Goal: Task Accomplishment & Management: Manage account settings

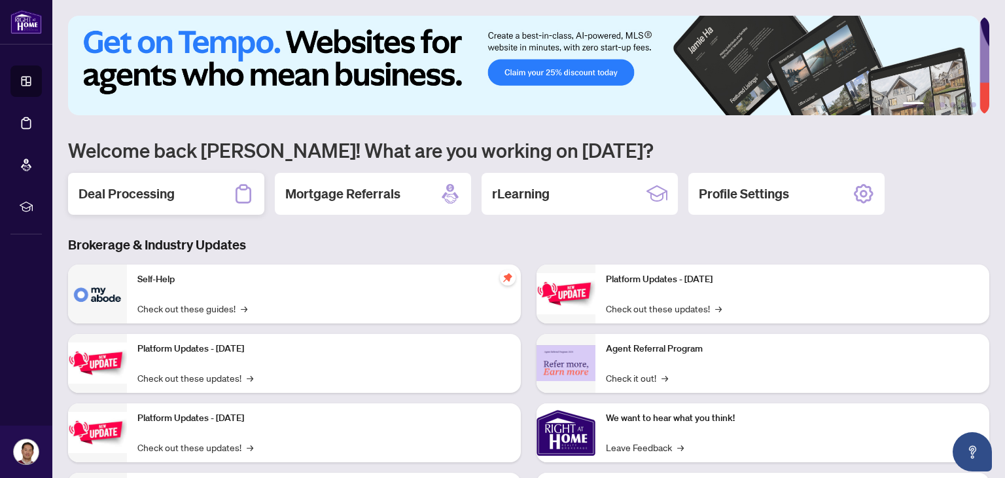
click at [138, 196] on h2 "Deal Processing" at bounding box center [127, 194] width 96 height 18
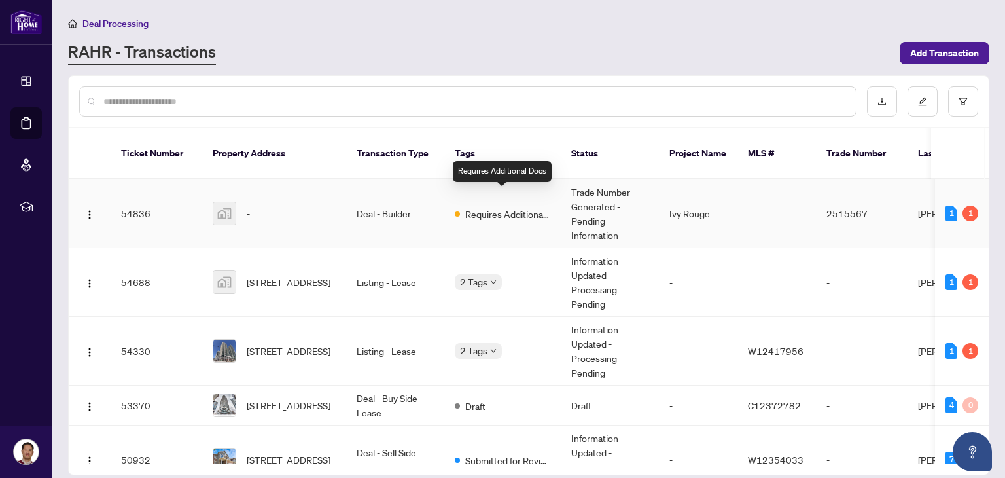
click at [501, 207] on span "Requires Additional Docs" at bounding box center [507, 214] width 85 height 14
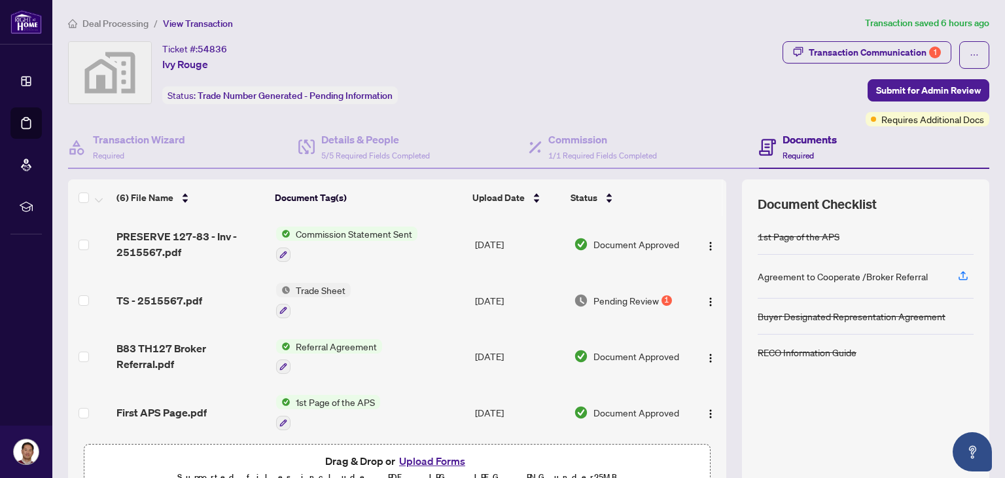
click at [645, 296] on span "Pending Review" at bounding box center [626, 300] width 65 height 14
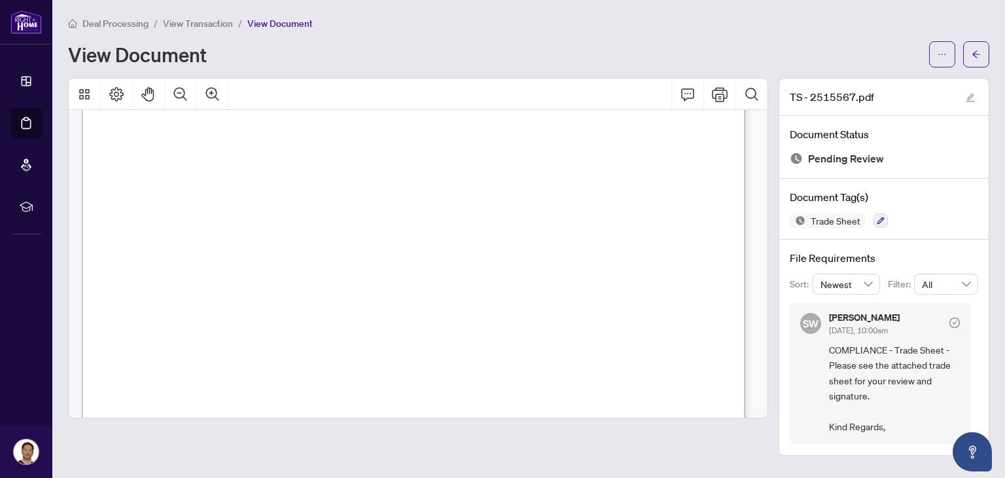
scroll to position [458, 0]
click at [590, 149] on div "Page 1" at bounding box center [631, 376] width 1099 height 1422
click at [589, 155] on div "Page 1" at bounding box center [631, 376] width 1099 height 1422
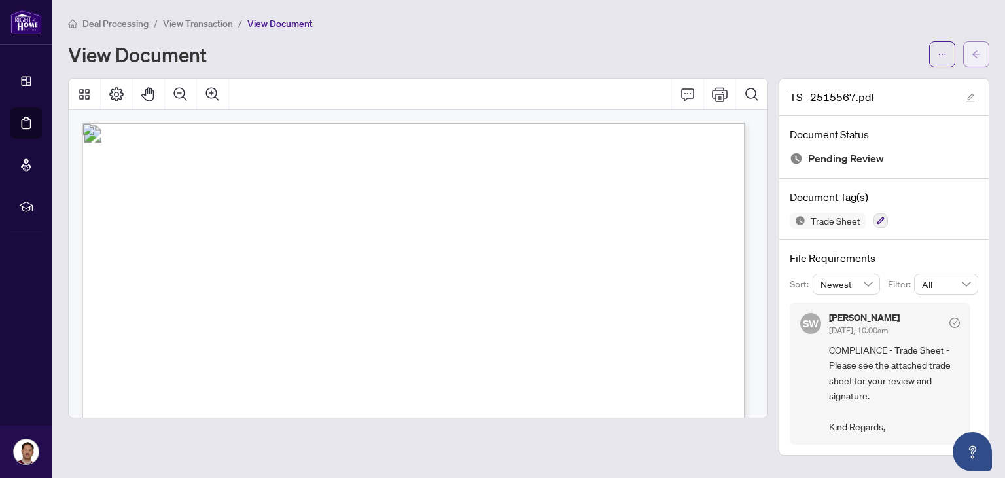
click at [976, 54] on icon "arrow-left" at bounding box center [976, 54] width 9 height 9
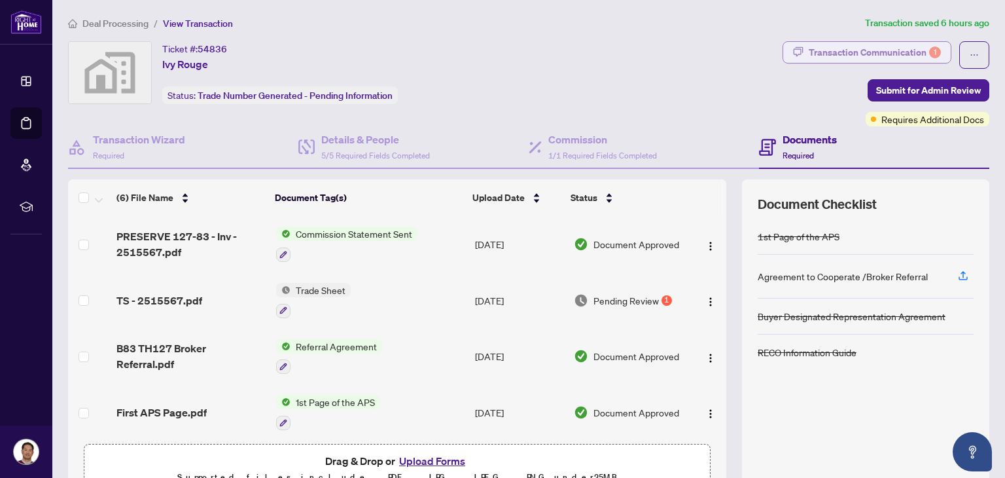
click at [877, 58] on div "Transaction Communication 1" at bounding box center [875, 52] width 132 height 21
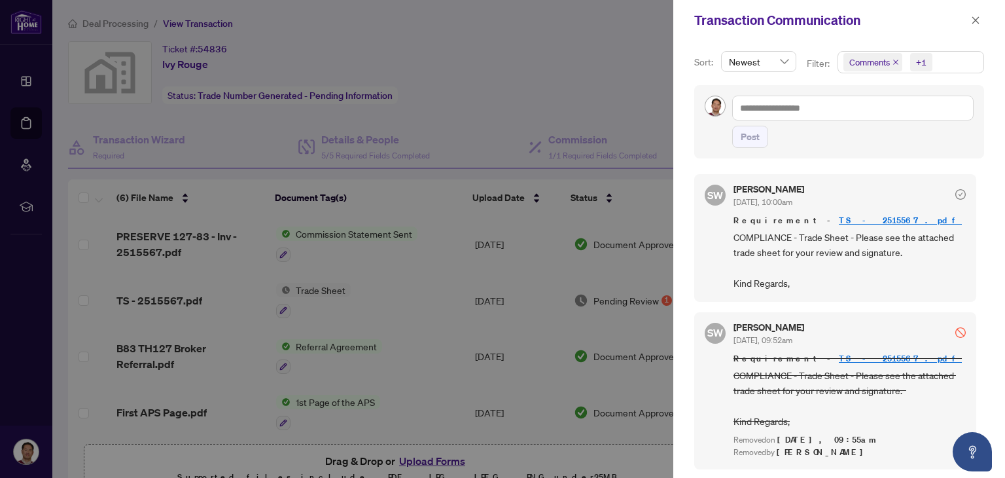
click at [459, 85] on div at bounding box center [502, 239] width 1005 height 478
click at [972, 21] on icon "close" at bounding box center [975, 20] width 9 height 9
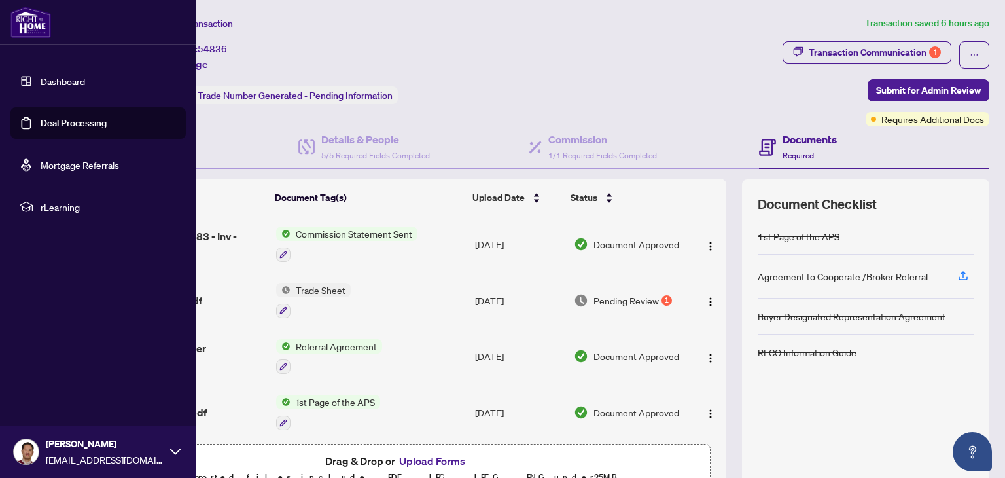
click at [55, 118] on link "Deal Processing" at bounding box center [74, 123] width 66 height 12
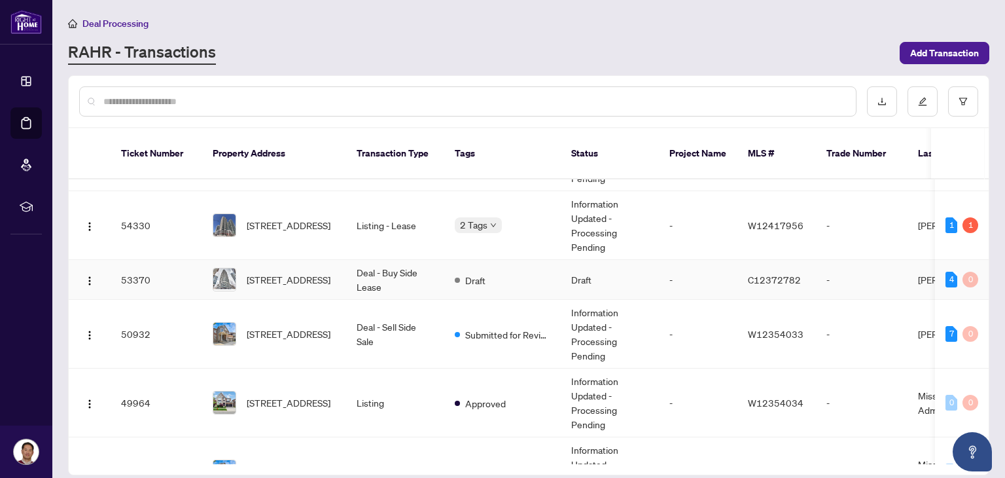
scroll to position [105, 0]
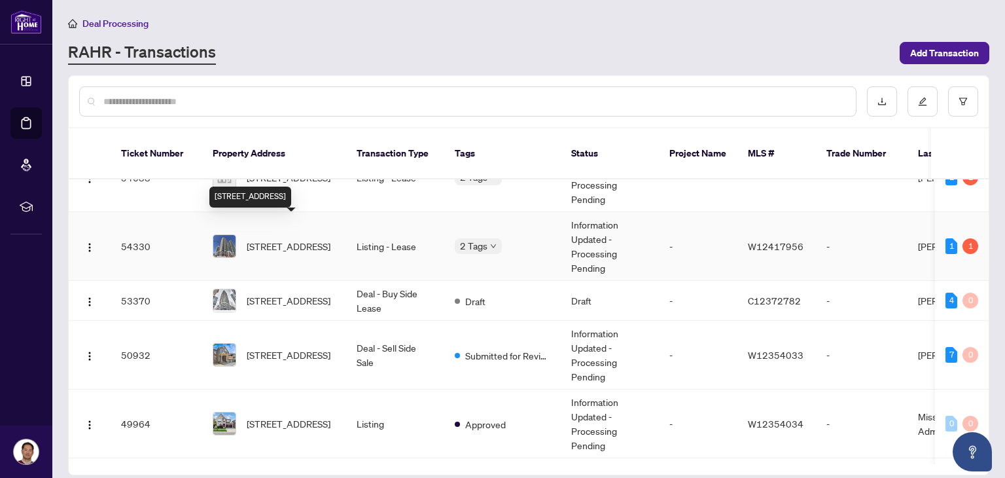
click at [265, 239] on span "[STREET_ADDRESS]" at bounding box center [289, 246] width 84 height 14
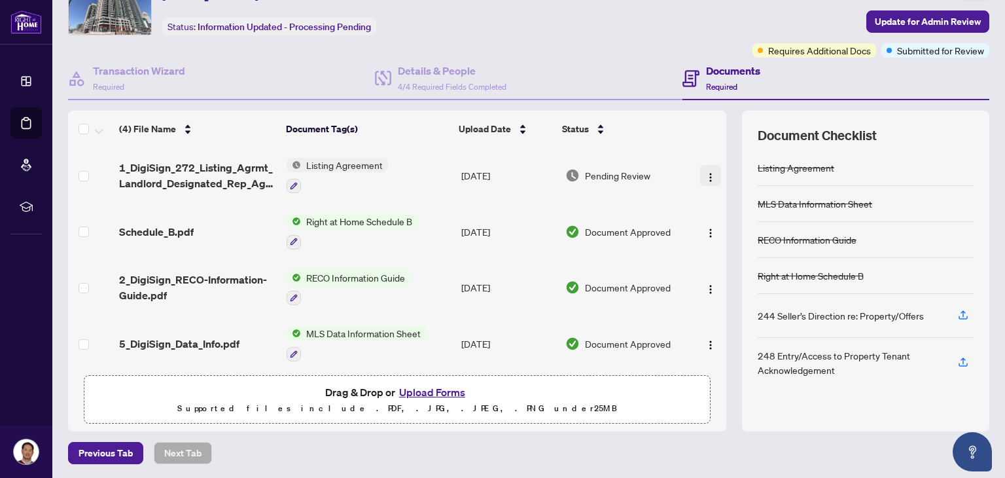
click at [705, 175] on img "button" at bounding box center [710, 177] width 10 height 10
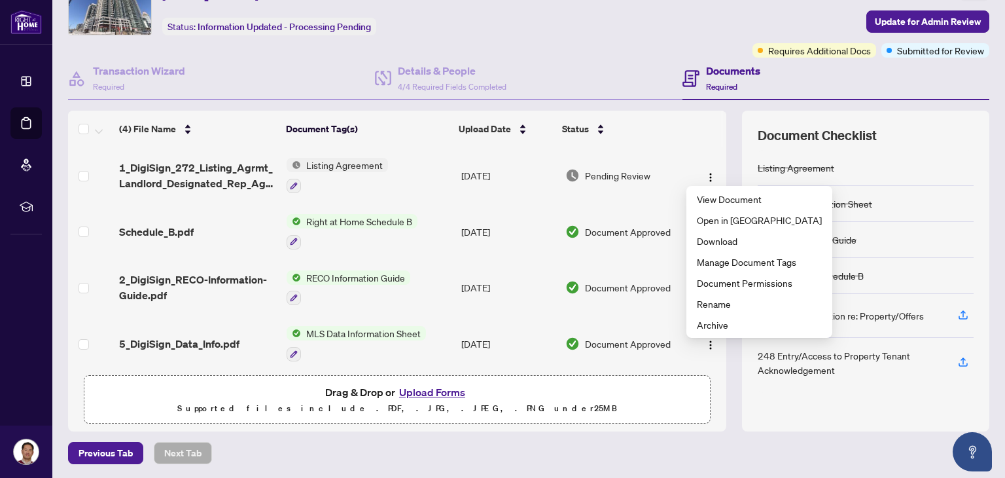
click at [596, 171] on span "Pending Review" at bounding box center [617, 175] width 65 height 14
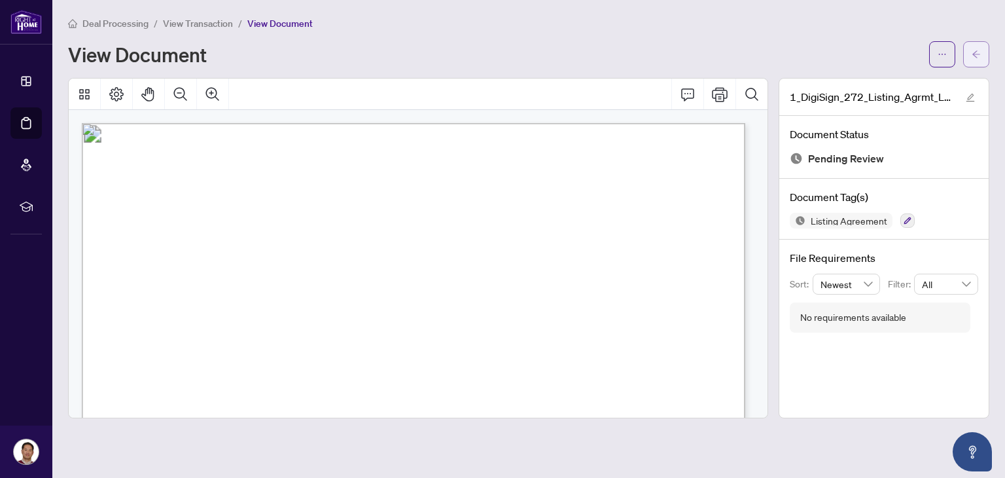
click at [974, 60] on span "button" at bounding box center [976, 54] width 9 height 21
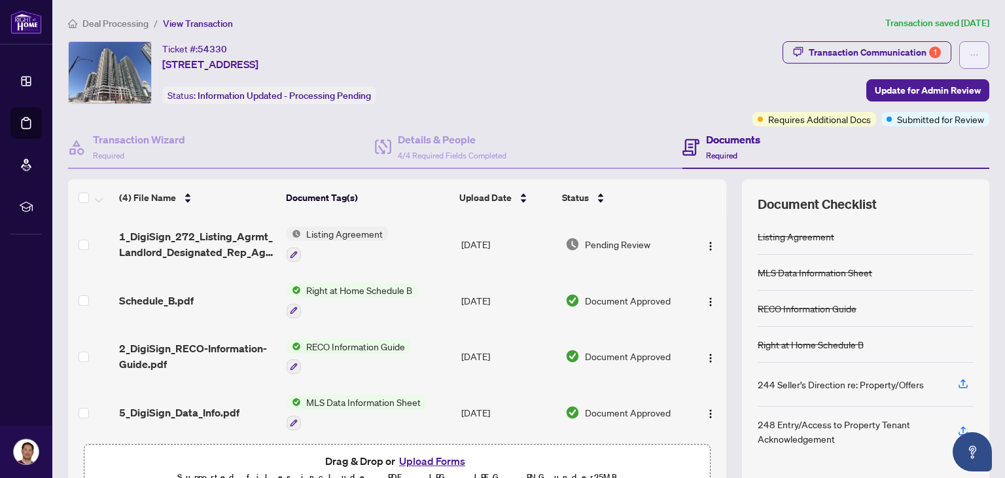
click at [970, 62] on span "button" at bounding box center [974, 54] width 9 height 21
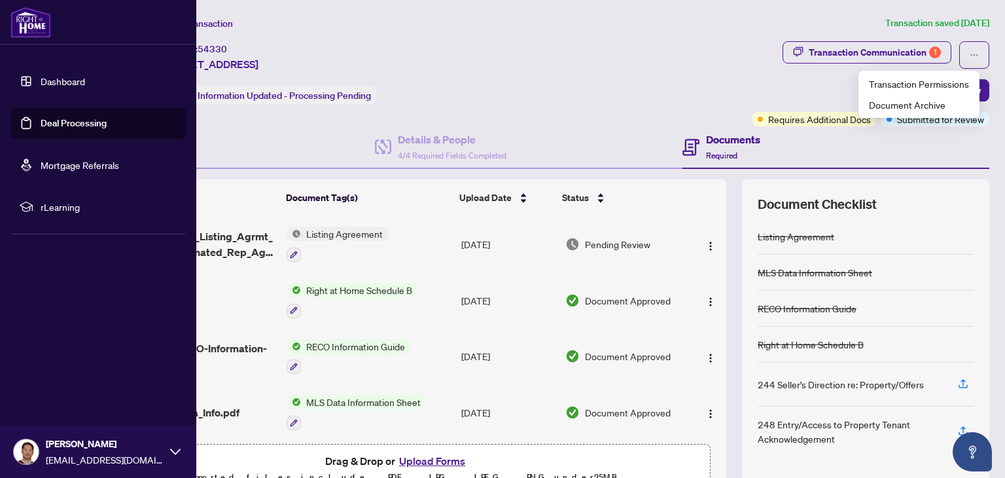
click at [67, 122] on link "Deal Processing" at bounding box center [74, 123] width 66 height 12
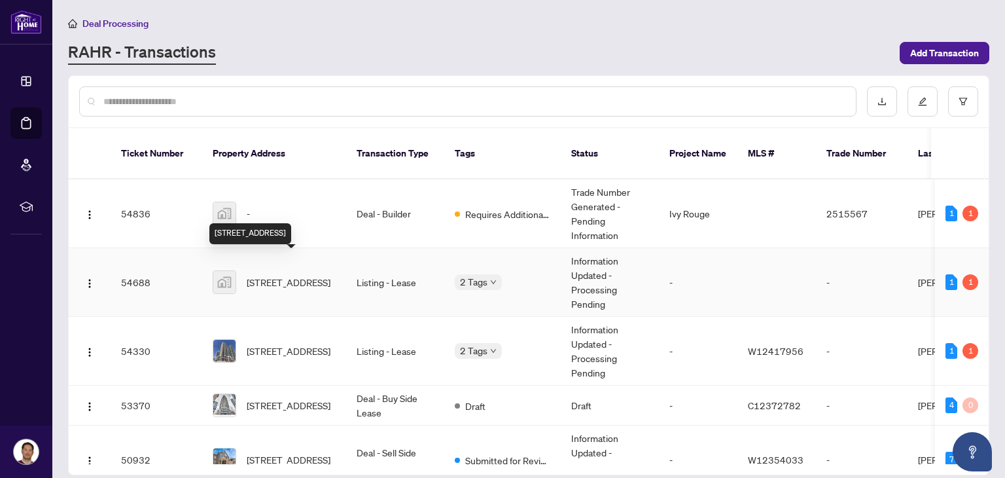
click at [310, 275] on span "[STREET_ADDRESS]" at bounding box center [289, 282] width 84 height 14
